Goal: Transaction & Acquisition: Purchase product/service

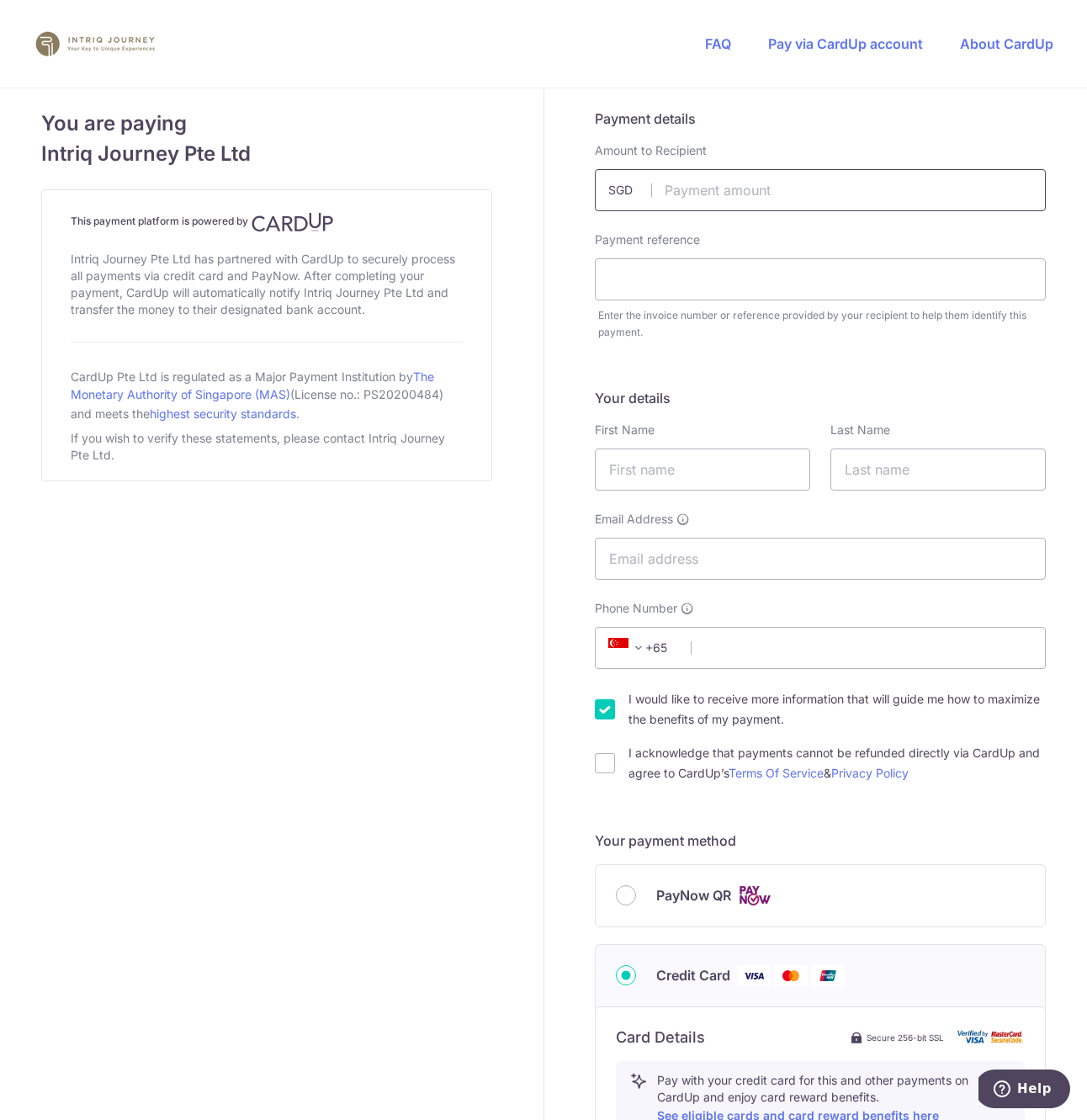
click at [728, 187] on input "text" at bounding box center [821, 190] width 451 height 42
type input "17290.00"
click at [662, 273] on input "text" at bounding box center [821, 279] width 451 height 42
type input "ç"
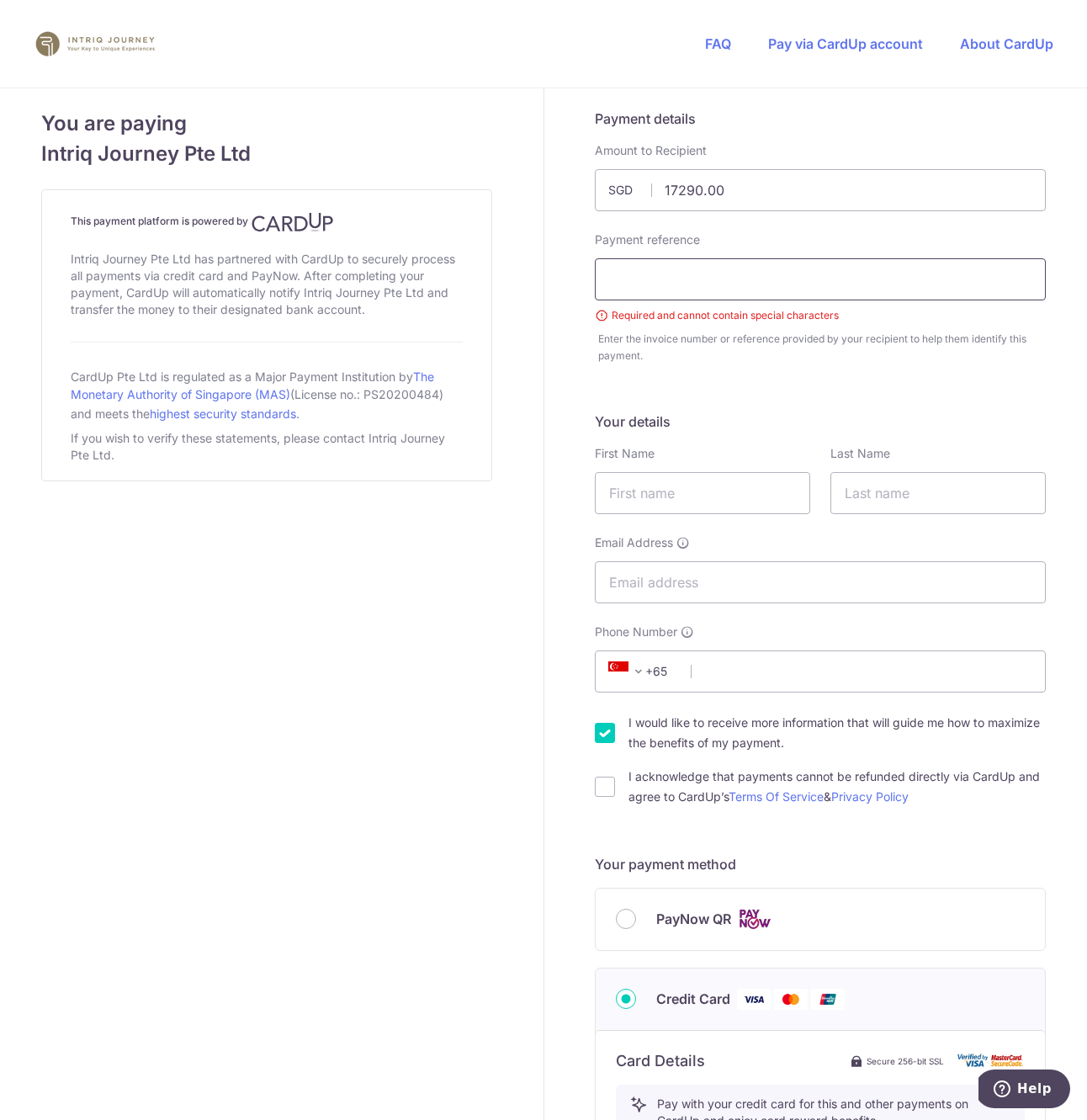
click at [679, 287] on input "text" at bounding box center [821, 279] width 451 height 42
paste input "4250"
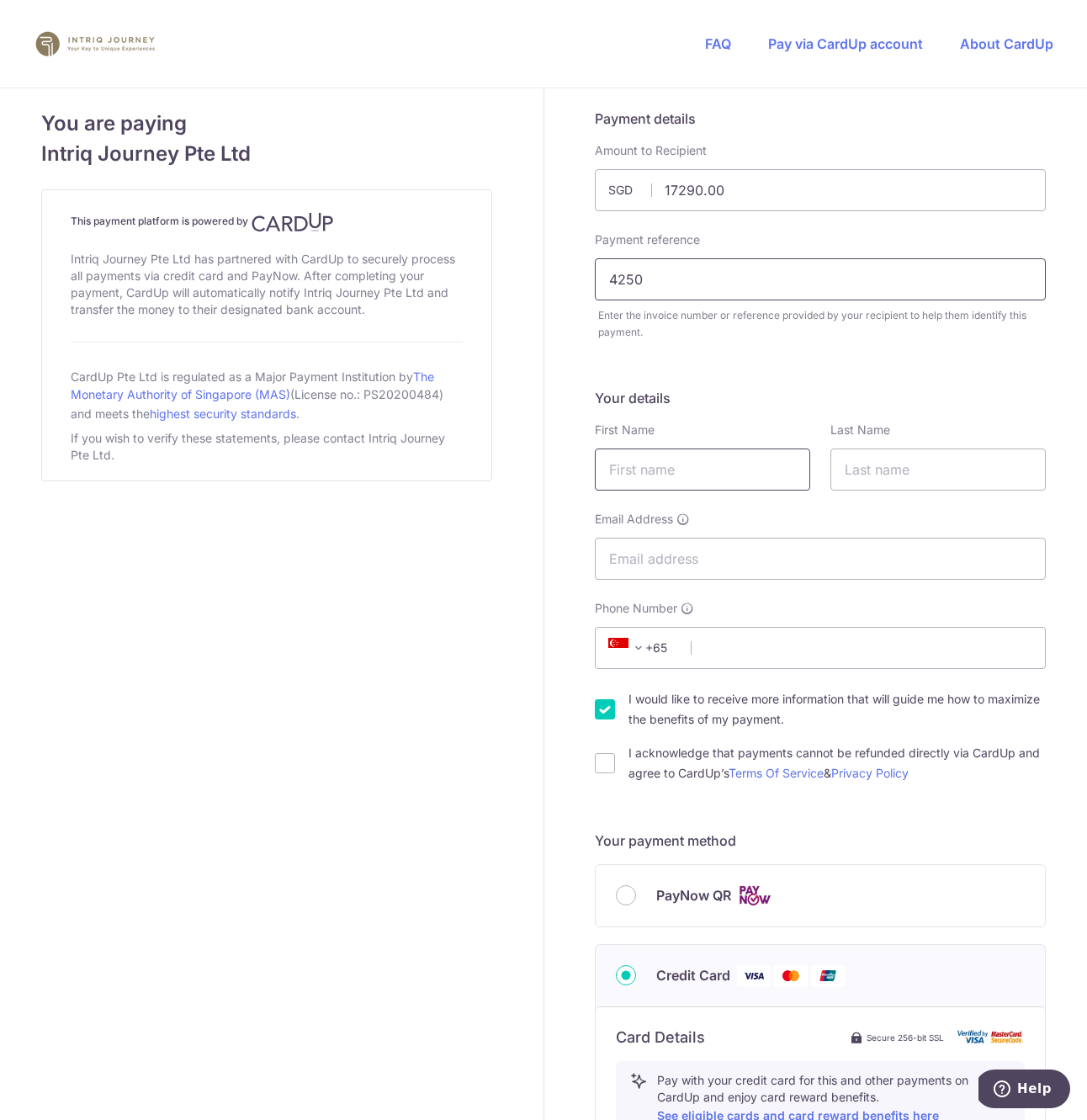
type input "4250"
click at [675, 453] on input "text" at bounding box center [703, 469] width 216 height 42
type input "Wee Yeh"
type input "Tan"
type input "[EMAIL_ADDRESS][DOMAIN_NAME]"
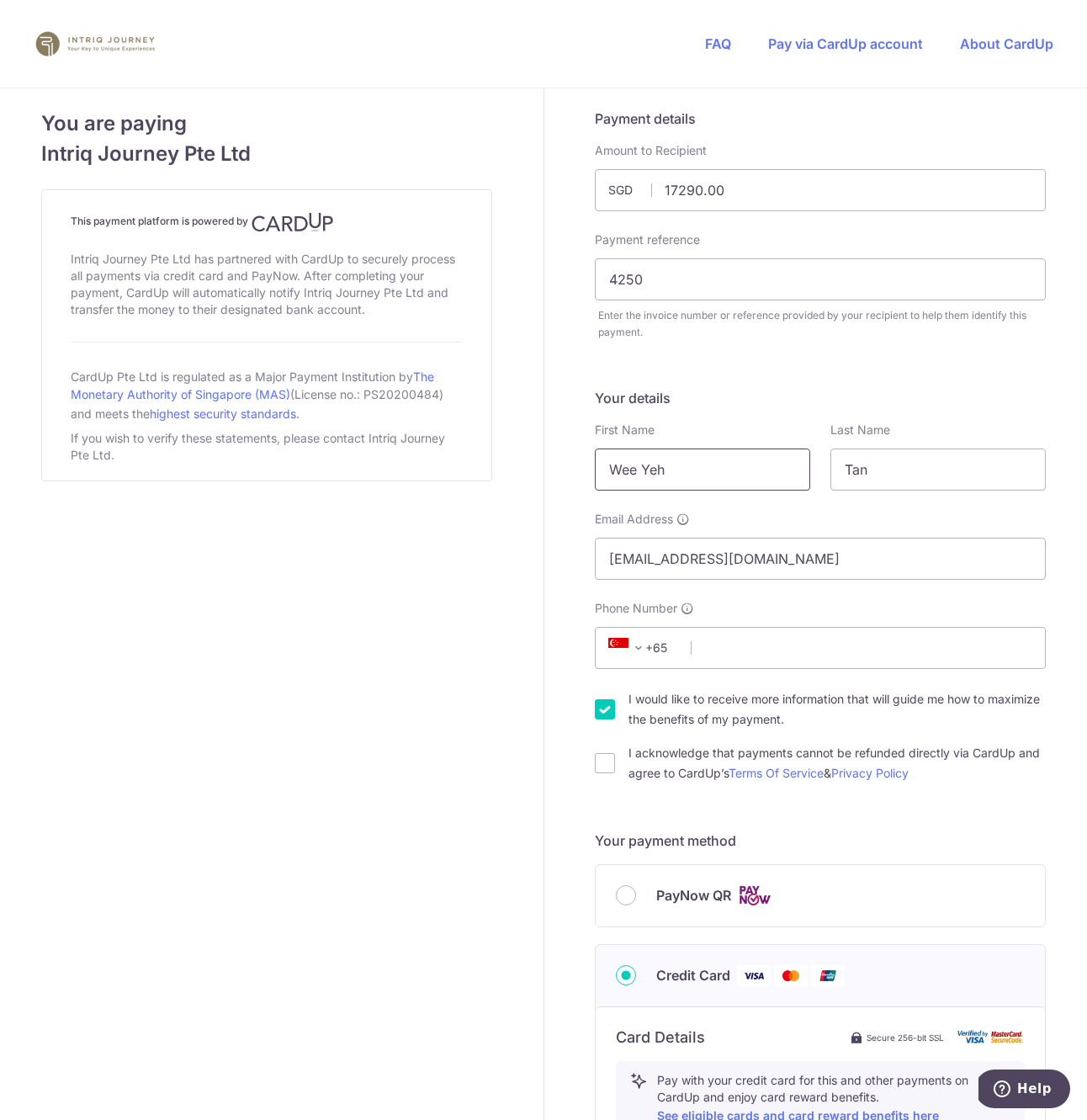
select select "65"
type input "91868699"
type input "457404"
type input "[STREET_ADDRESS]"
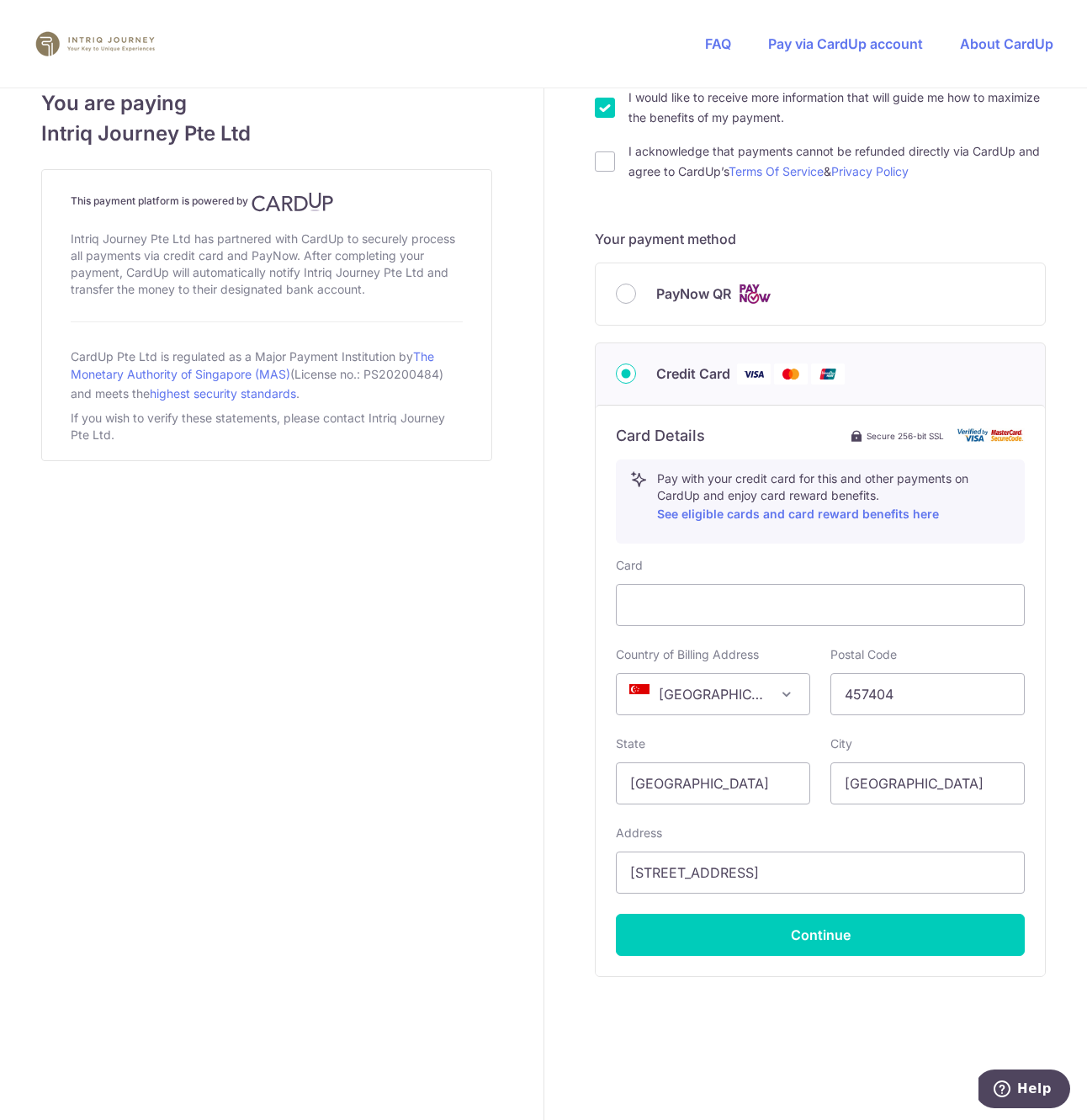
click at [617, 168] on div "I acknowledge that payments cannot be refunded directly via CardUp and agree to…" at bounding box center [821, 161] width 451 height 41
click at [609, 165] on div "I acknowledge that payments cannot be refunded directly via CardUp and agree to…" at bounding box center [821, 161] width 451 height 41
click at [603, 164] on input "I acknowledge that payments cannot be refunded directly via CardUp and agree to…" at bounding box center [605, 161] width 20 height 20
checkbox input "true"
click at [598, 103] on input "I would like to receive more information that will guide me how to maximize the…" at bounding box center [605, 107] width 20 height 20
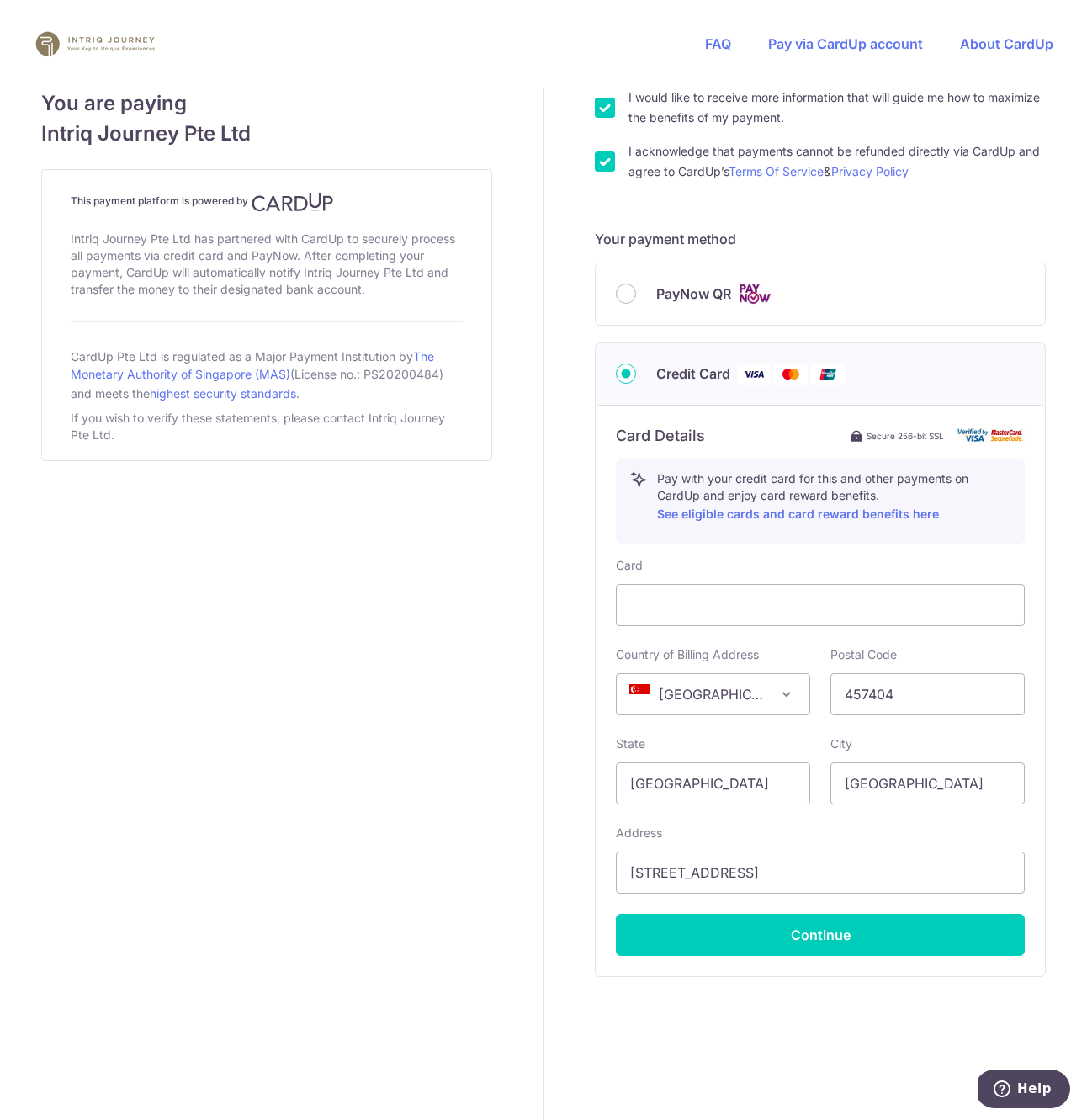
checkbox input "false"
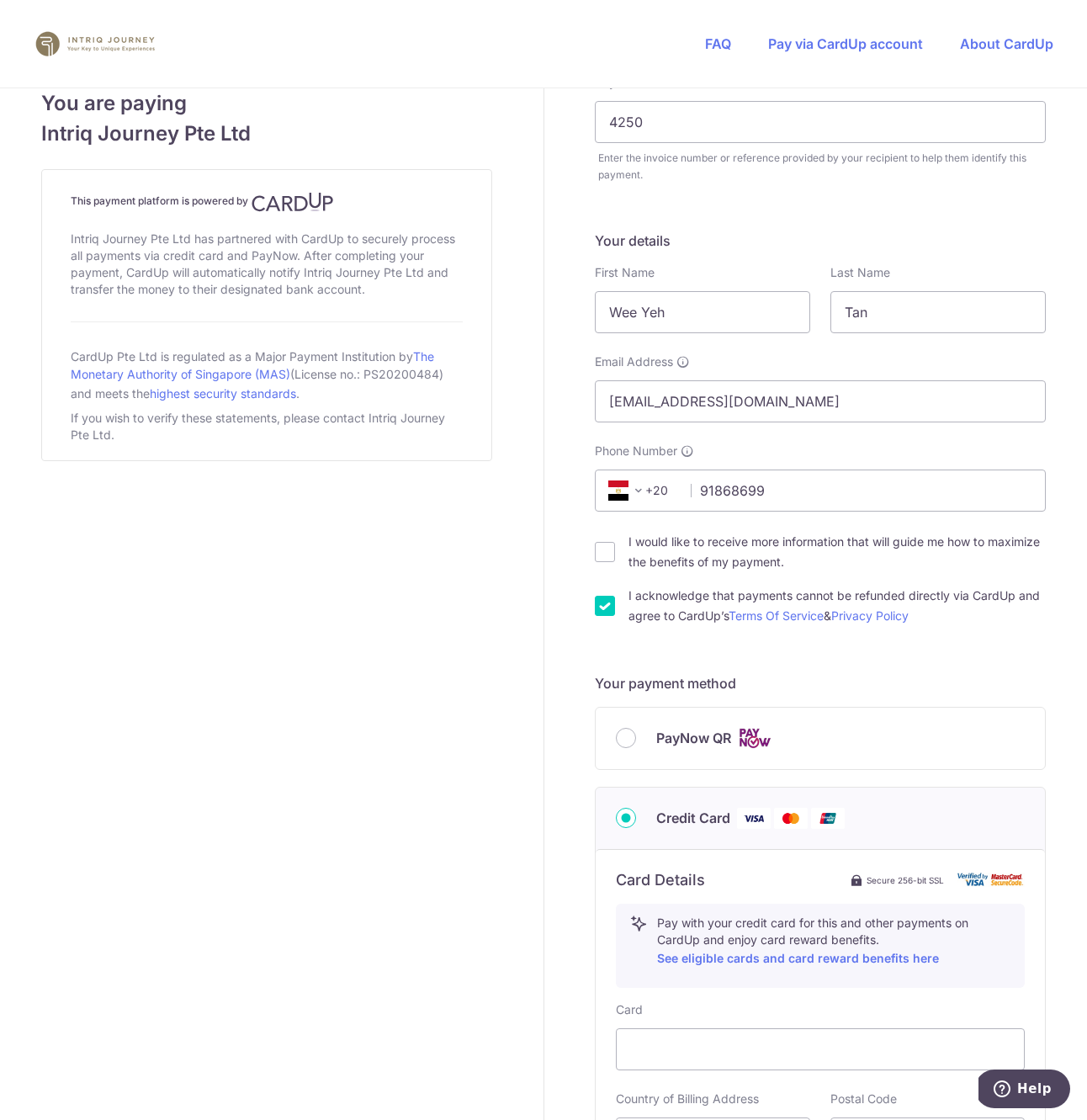
scroll to position [179, 0]
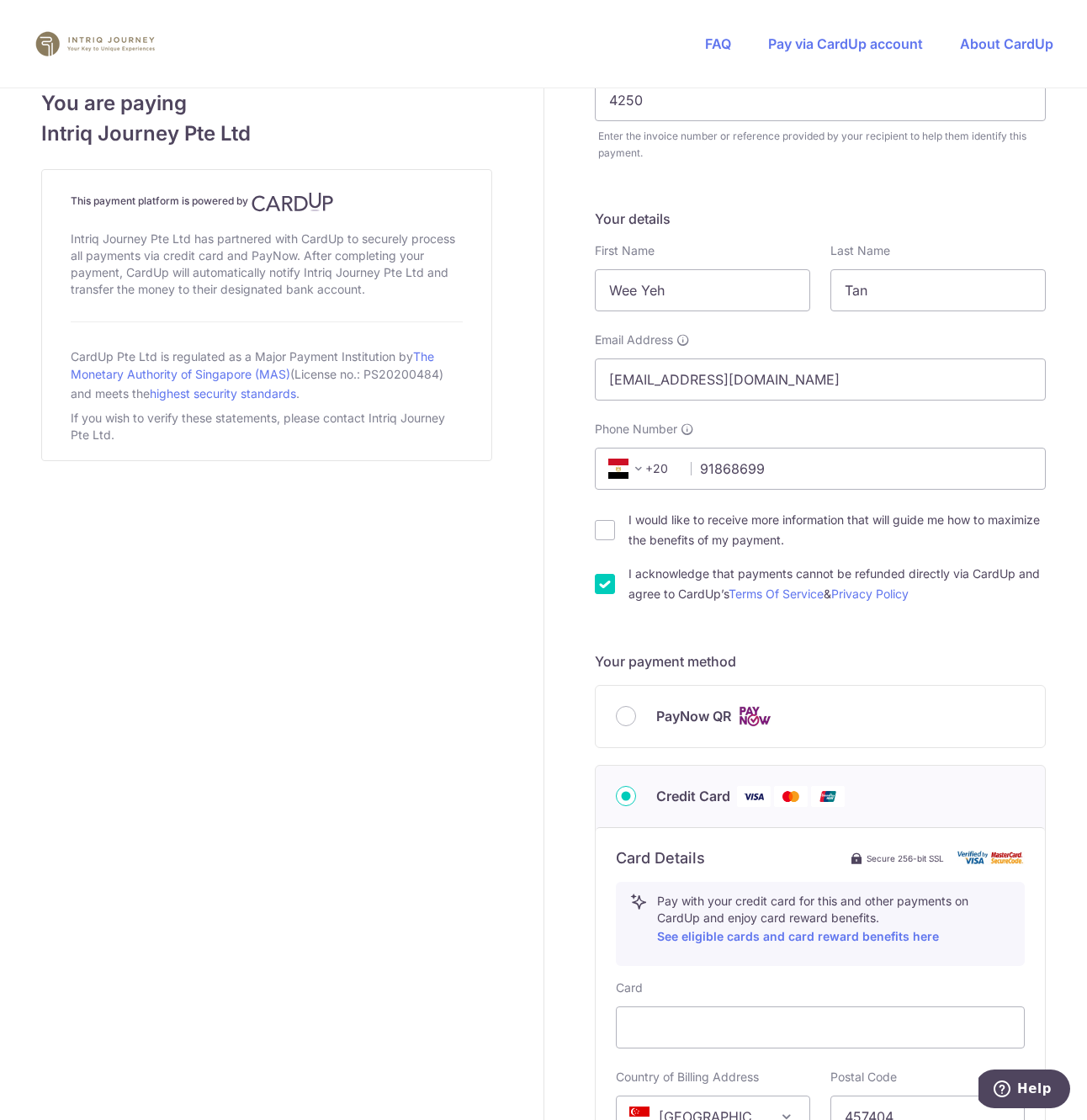
click at [618, 466] on icon at bounding box center [618, 469] width 20 height 20
click at [641, 471] on span at bounding box center [639, 469] width 20 height 20
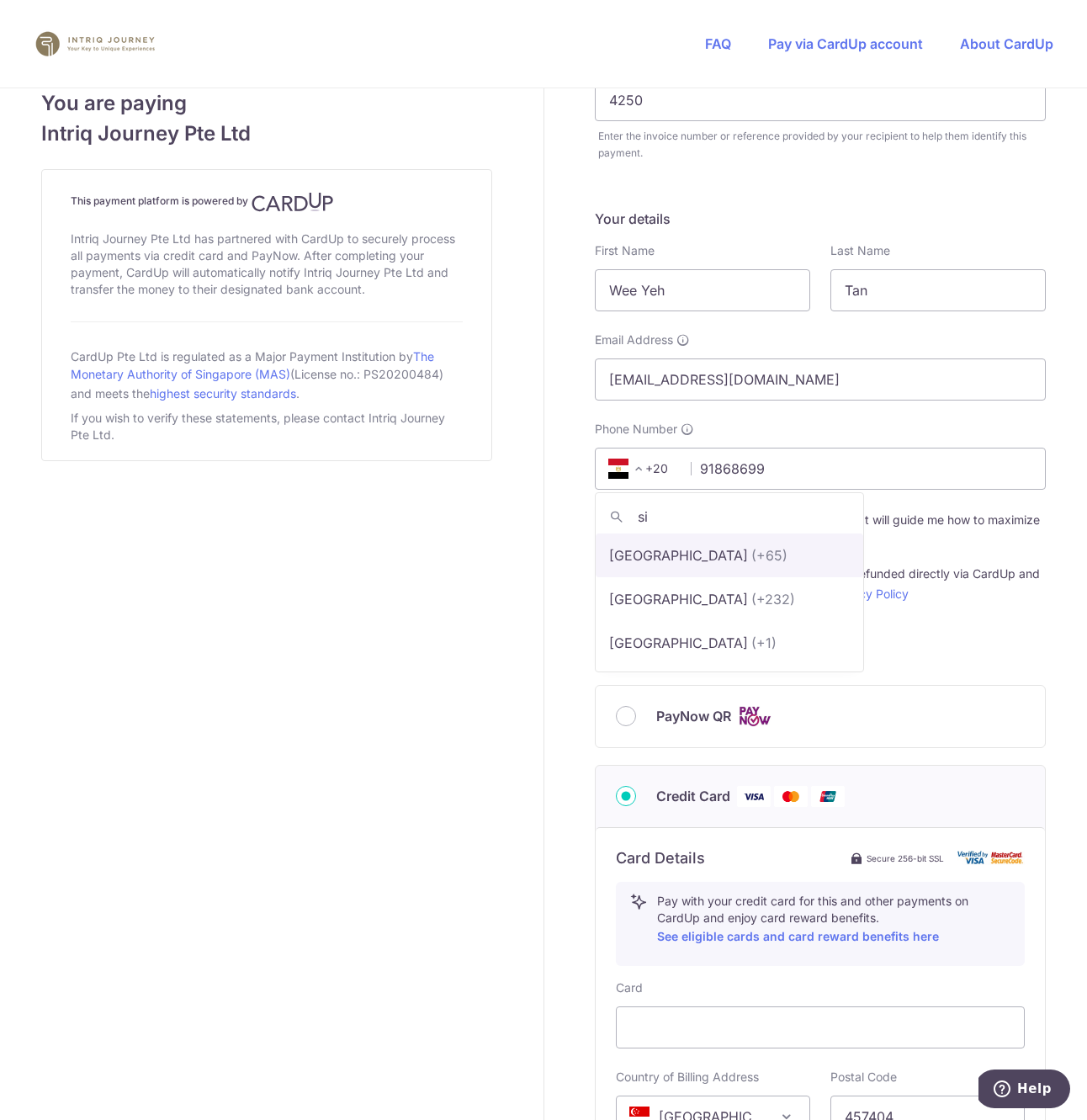
scroll to position [0, 0]
type input "sin"
select select "199"
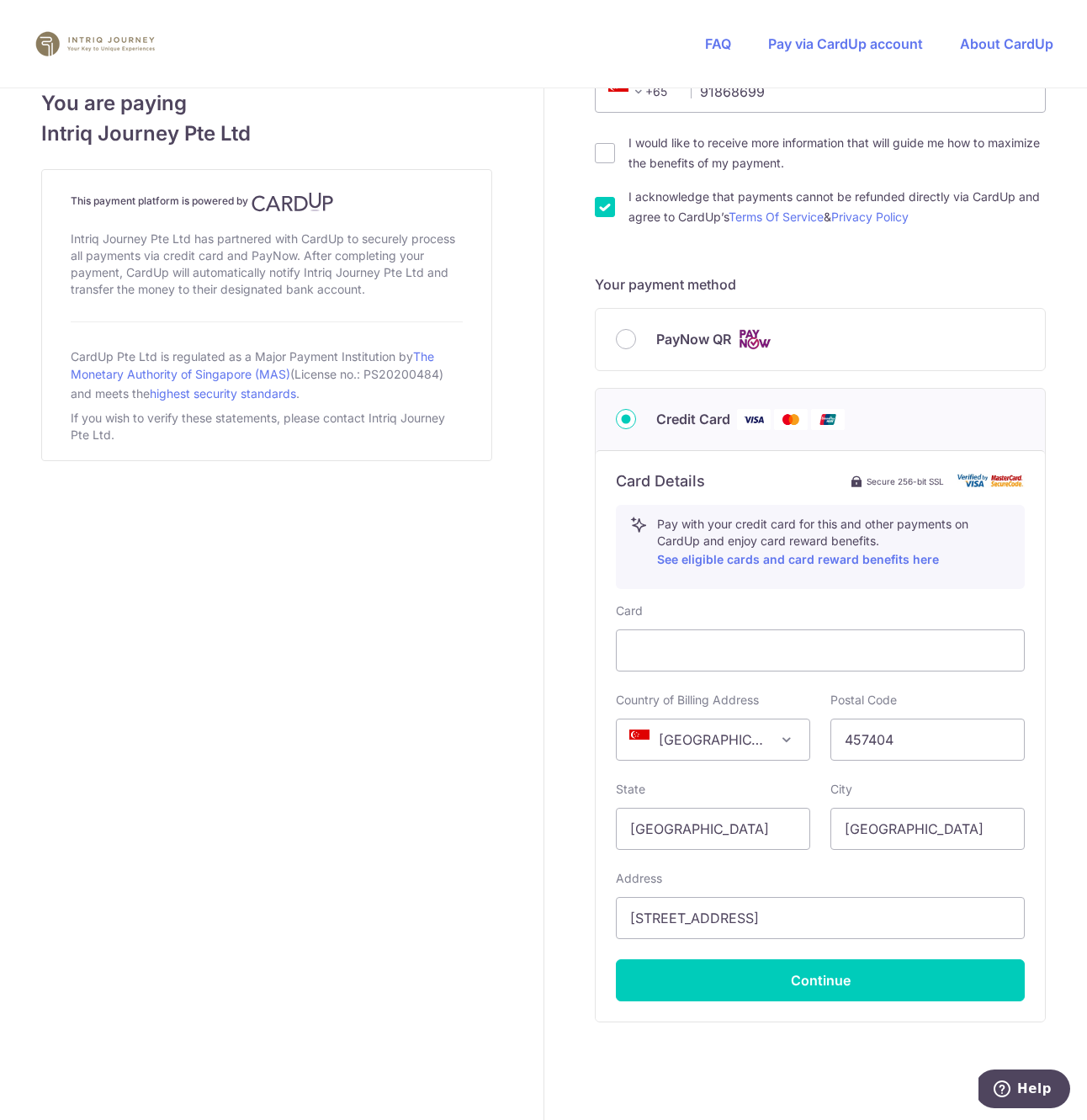
scroll to position [602, 0]
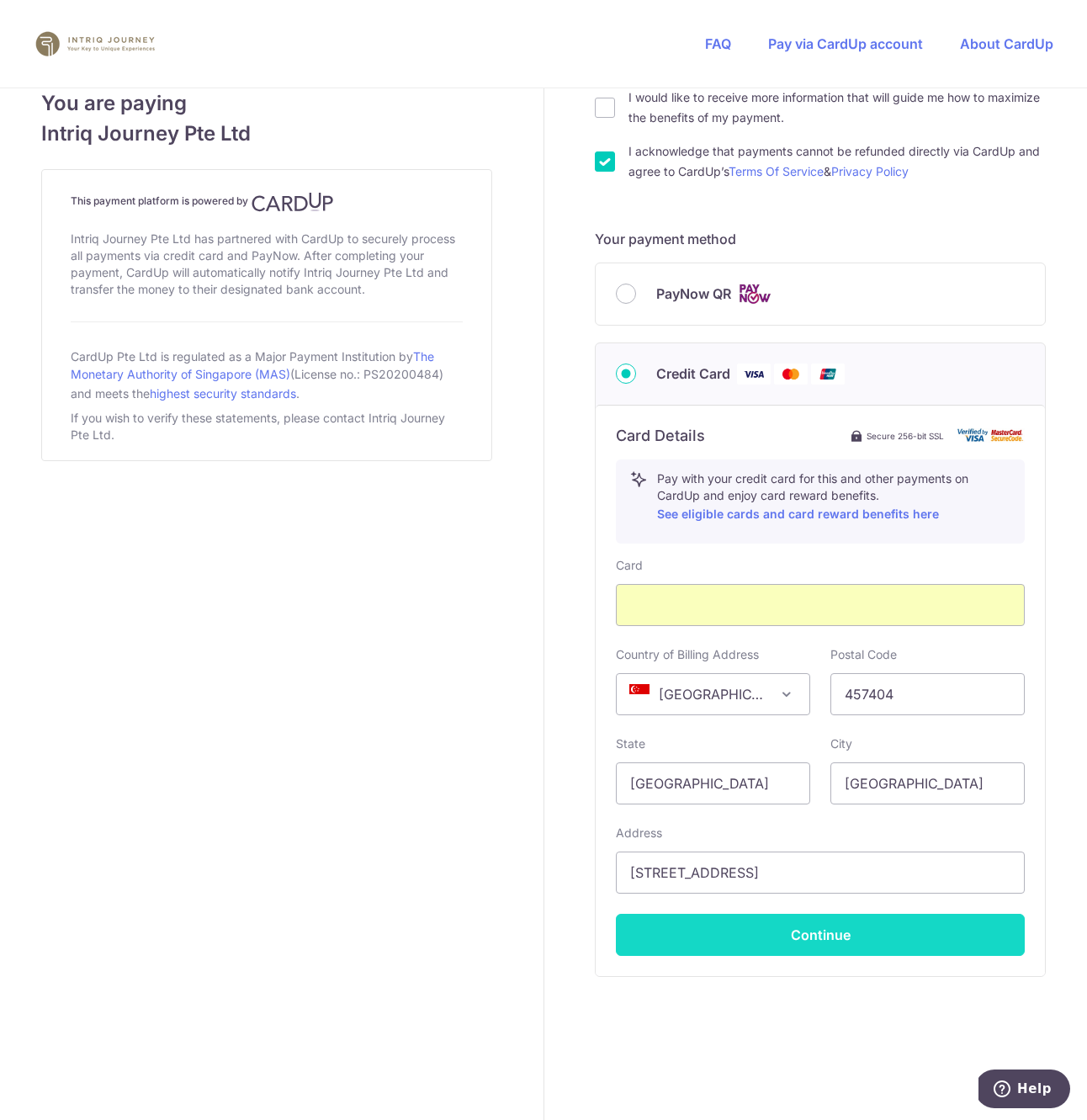
click at [809, 926] on button "Continue" at bounding box center [821, 934] width 409 height 42
type input "**** 1824"
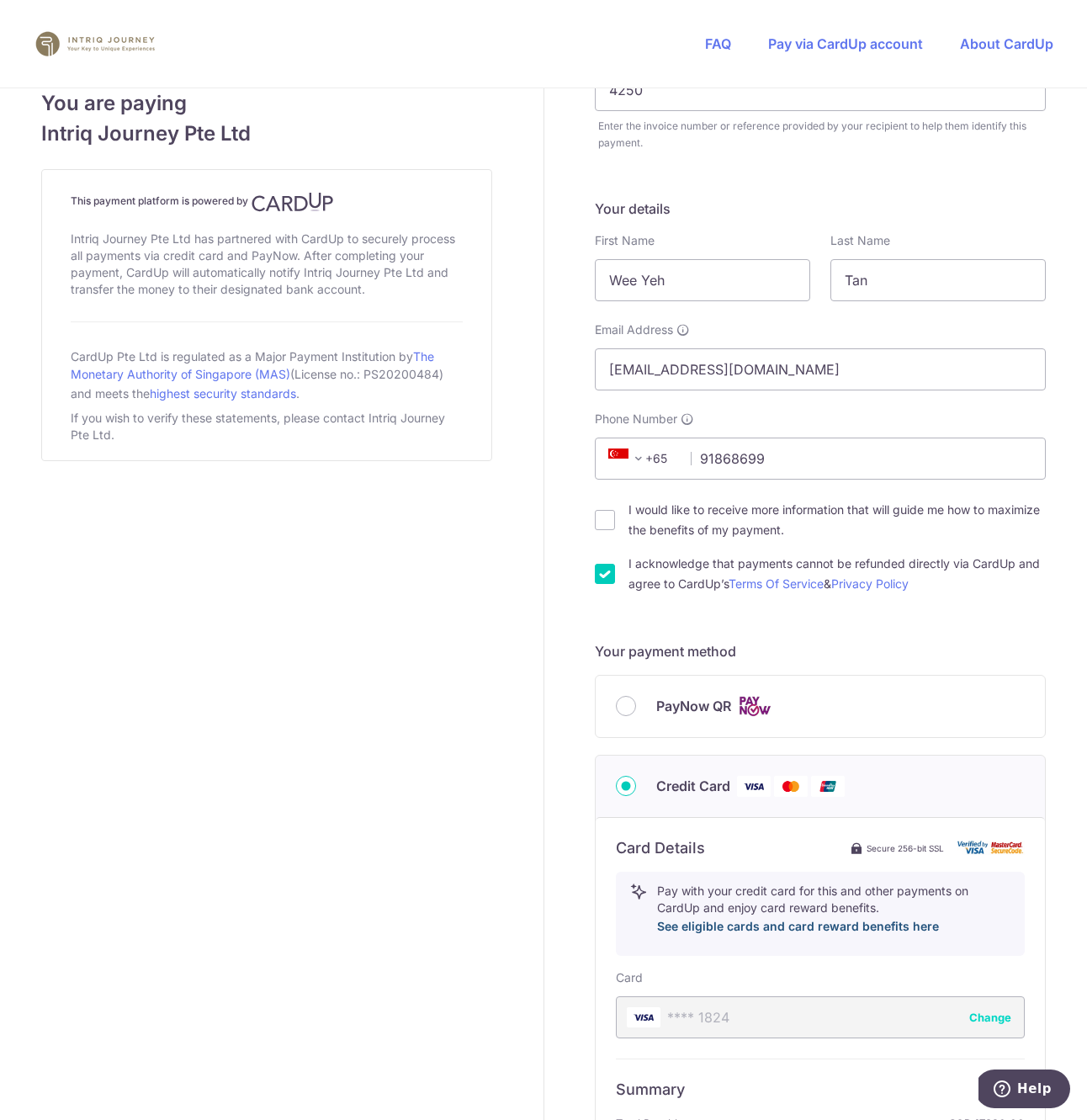
scroll to position [429, 0]
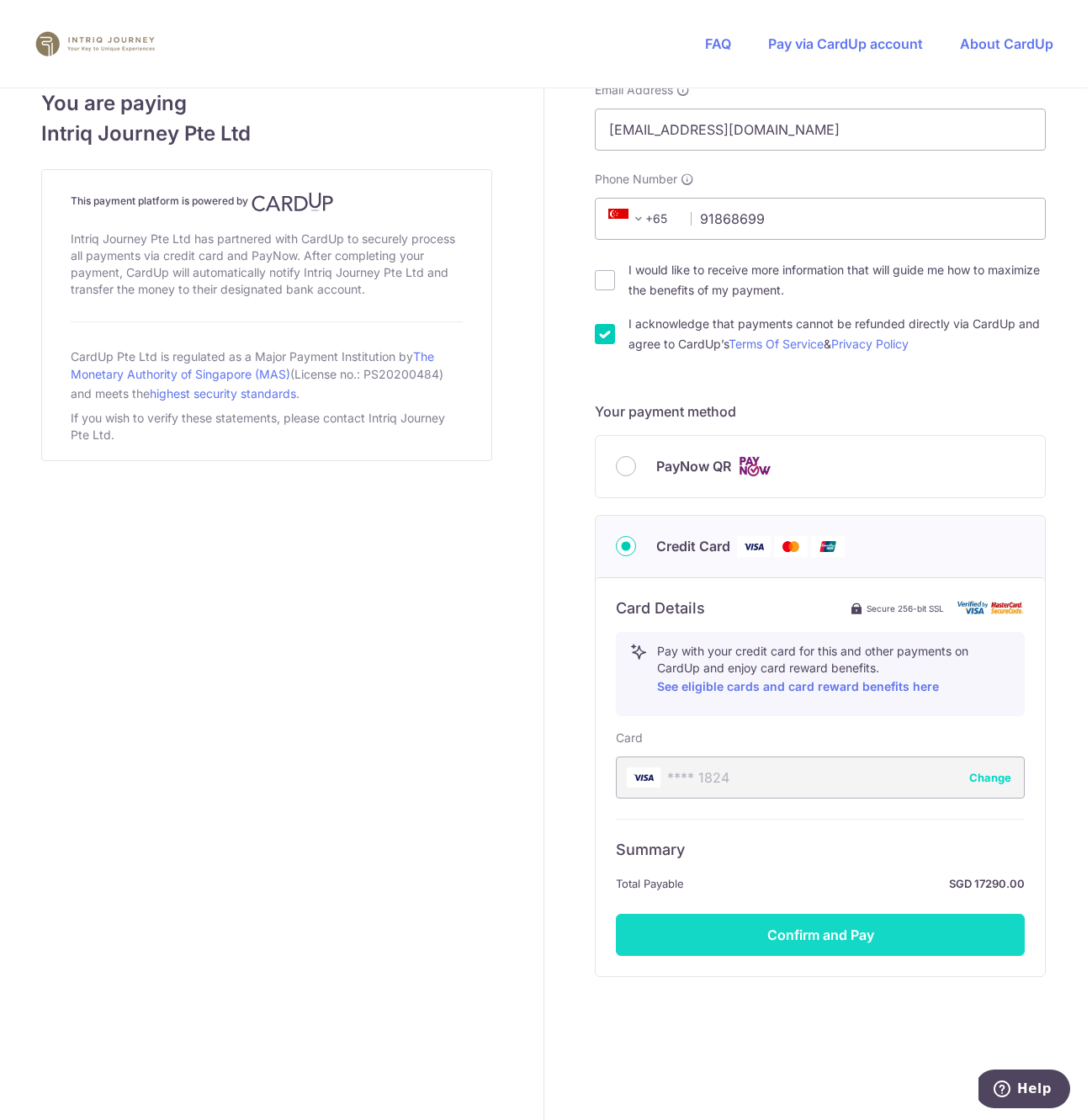
click at [810, 935] on button "Confirm and Pay" at bounding box center [821, 934] width 409 height 42
